Goal: Task Accomplishment & Management: Use online tool/utility

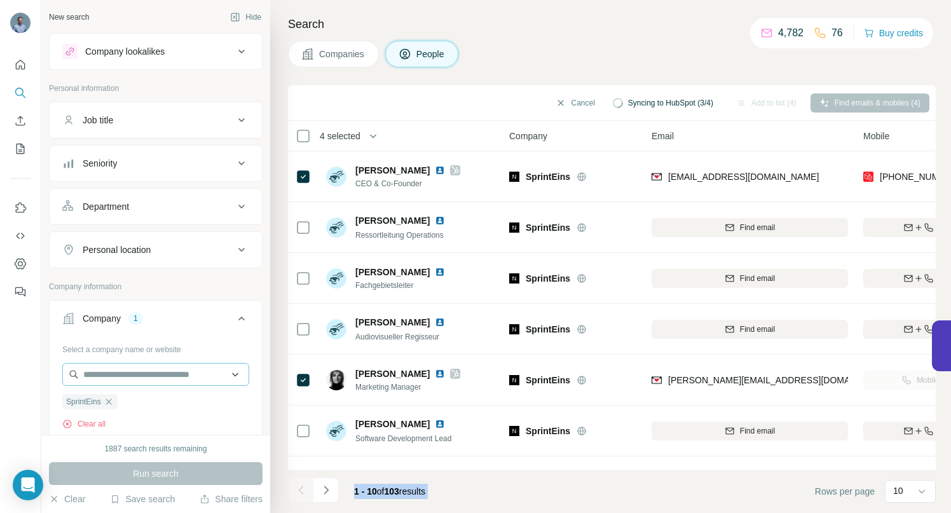
scroll to position [197, 0]
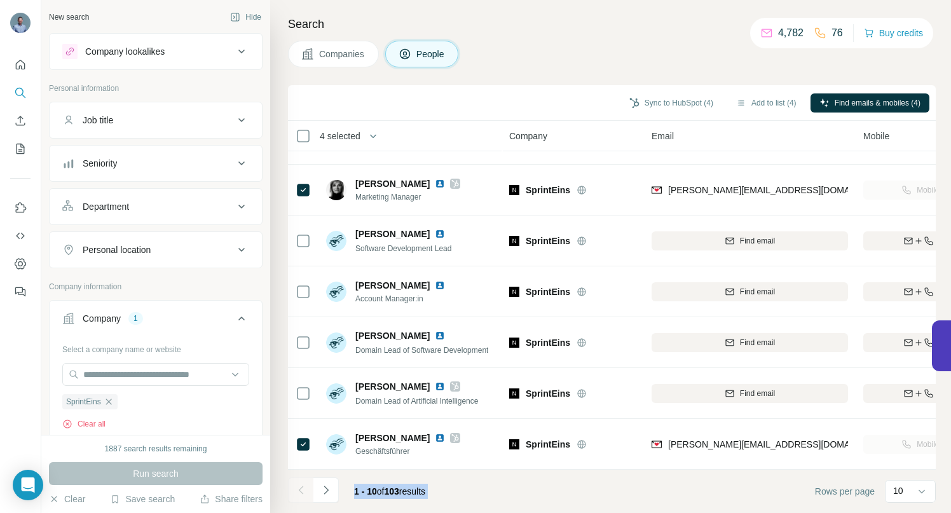
click at [109, 401] on icon "button" at bounding box center [109, 402] width 6 height 6
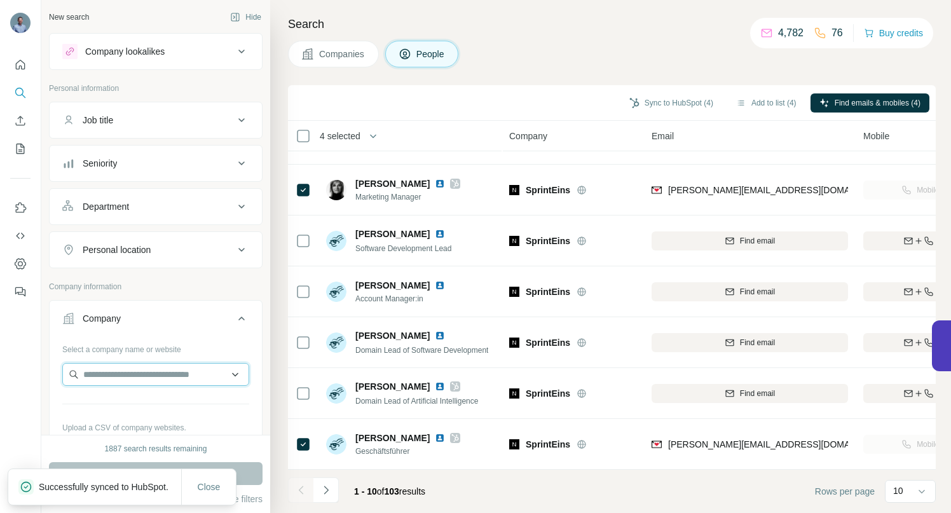
click at [111, 369] on input "text" at bounding box center [155, 374] width 187 height 23
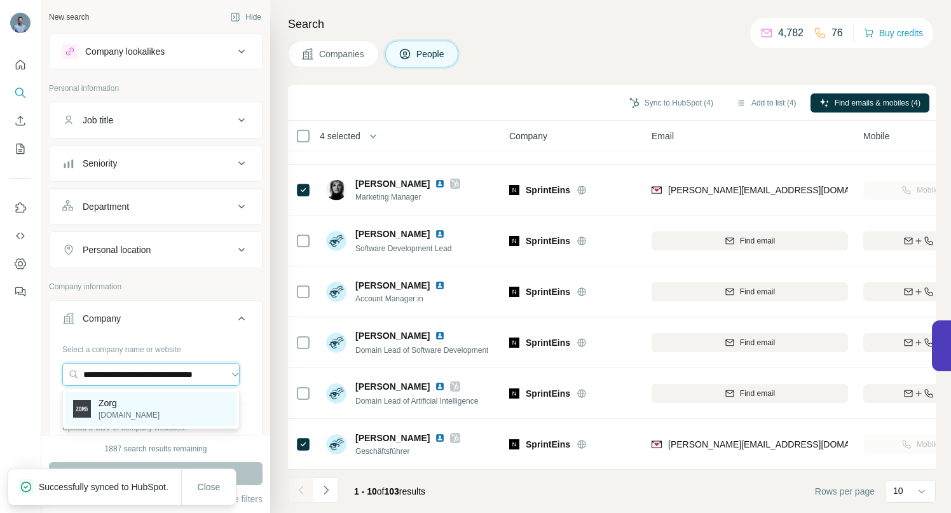
type input "**********"
click at [107, 408] on p "Zorg" at bounding box center [129, 403] width 61 height 13
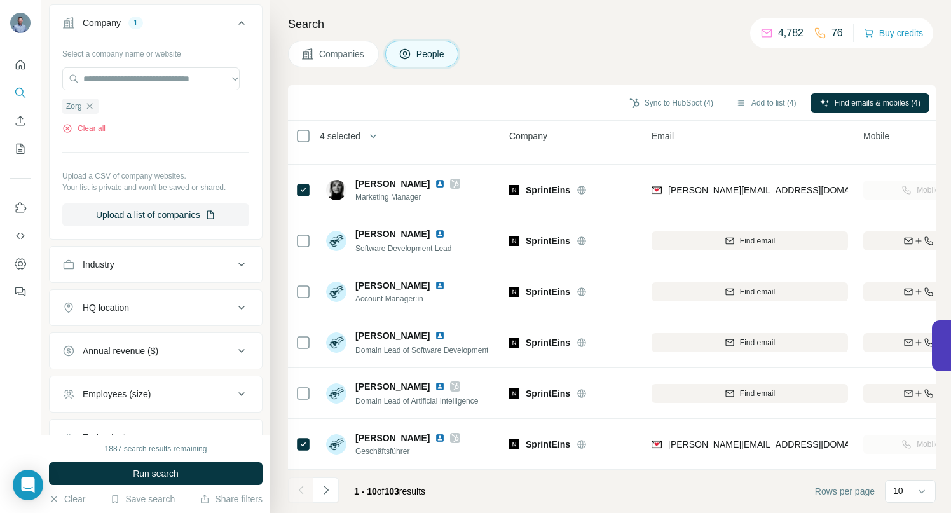
scroll to position [287, 0]
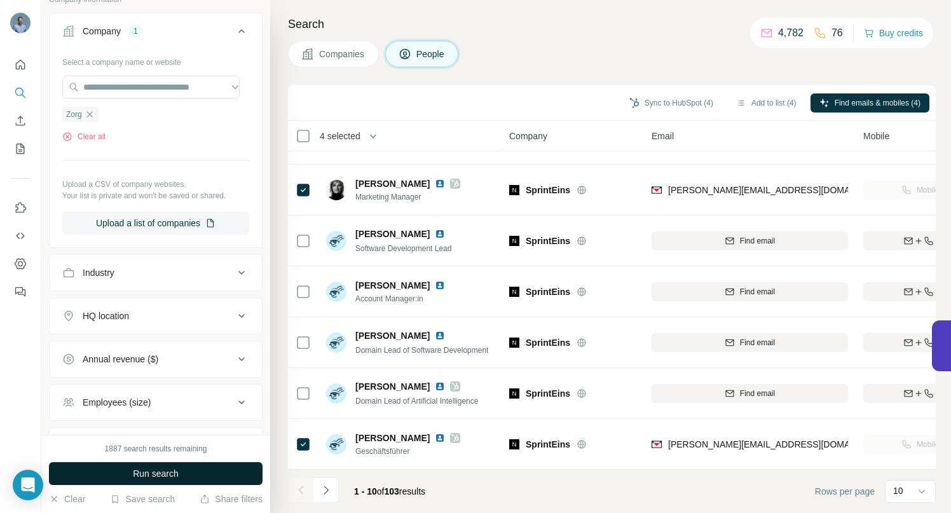
click at [139, 467] on span "Run search" at bounding box center [156, 473] width 46 height 13
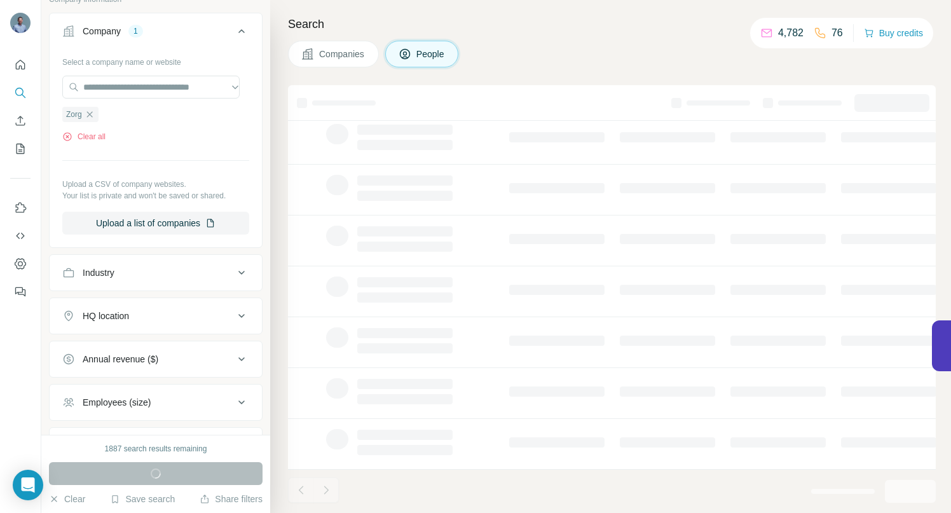
scroll to position [0, 0]
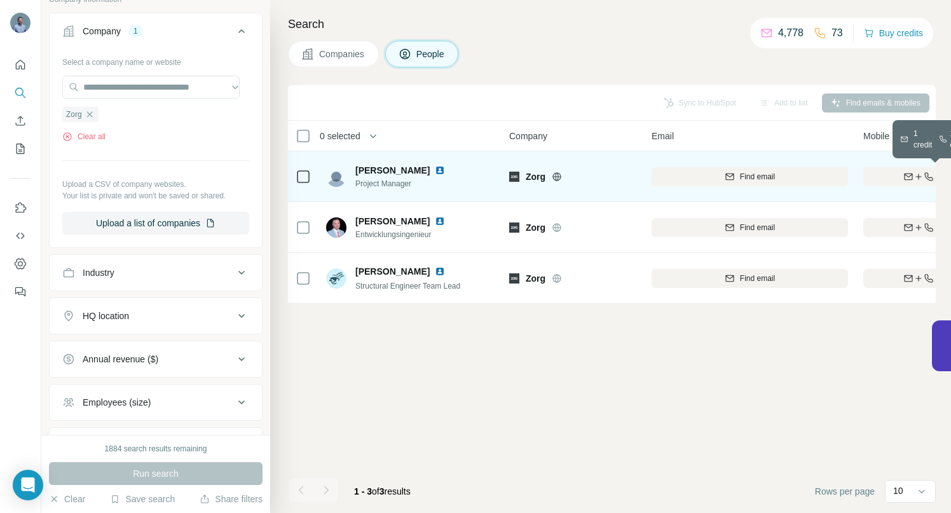
click at [904, 171] on div "Find both" at bounding box center [937, 176] width 148 height 11
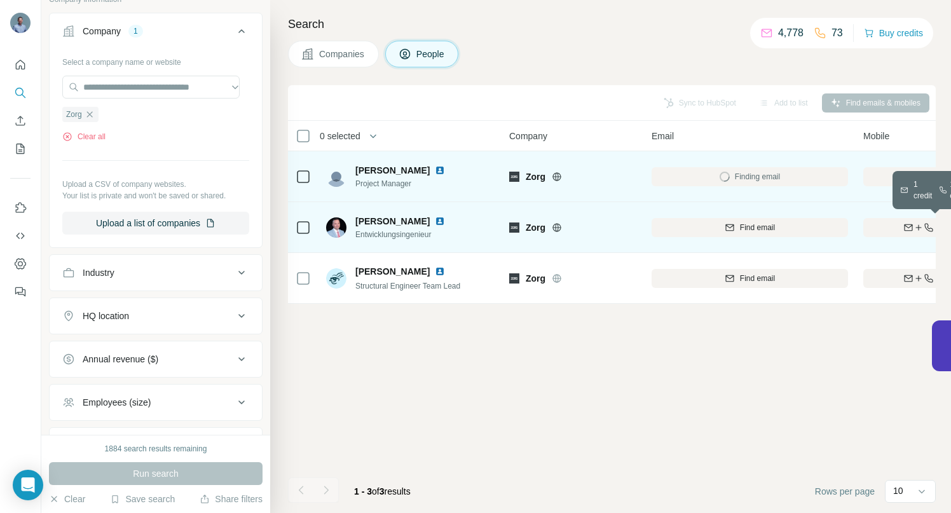
click at [898, 227] on div "Find both" at bounding box center [937, 227] width 148 height 11
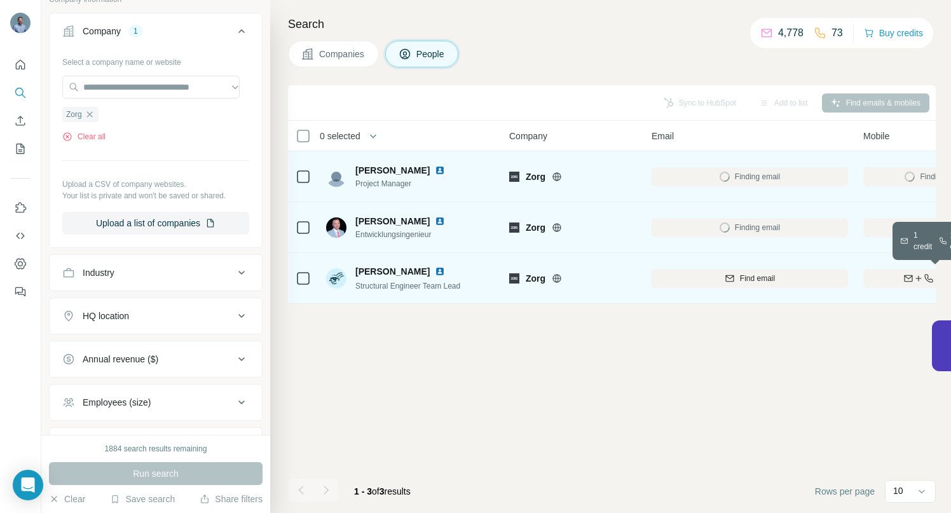
click at [895, 278] on div "Find both" at bounding box center [937, 278] width 148 height 11
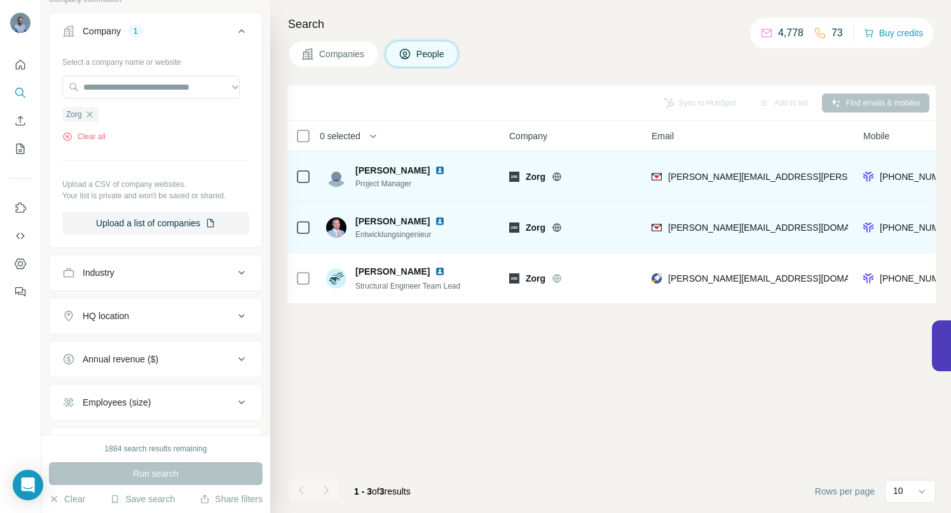
drag, startPoint x: 91, startPoint y: 115, endPoint x: 92, endPoint y: 105, distance: 10.2
click at [91, 114] on icon "button" at bounding box center [90, 114] width 10 height 10
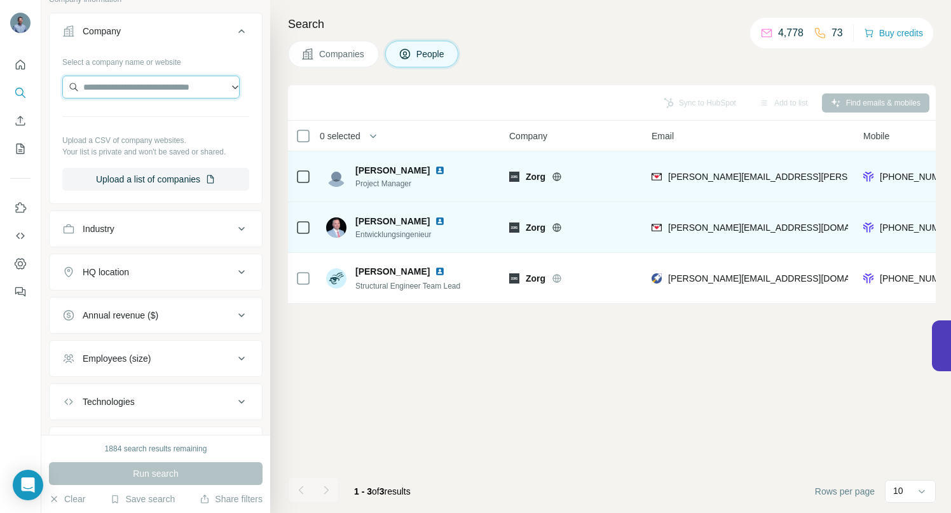
click at [97, 92] on input "text" at bounding box center [150, 87] width 177 height 23
type input "**********"
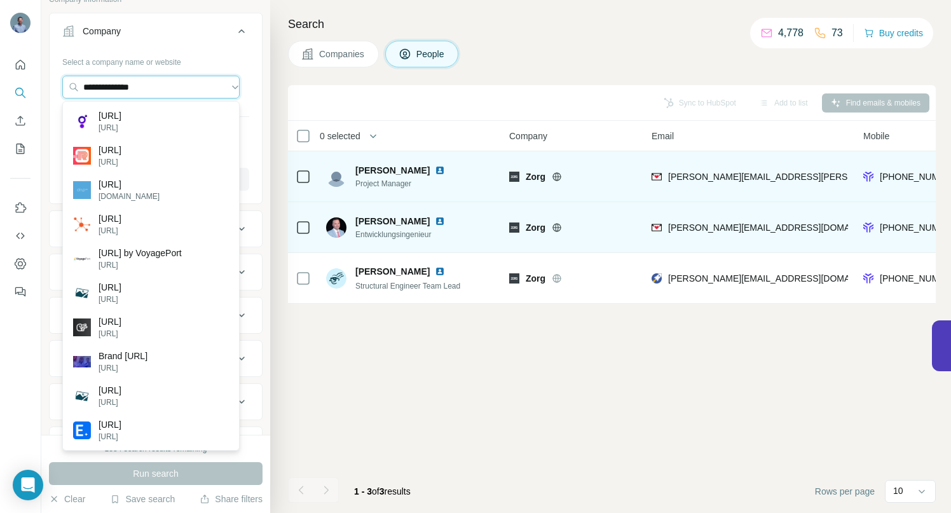
drag, startPoint x: 141, startPoint y: 88, endPoint x: 60, endPoint y: 87, distance: 80.8
click at [60, 87] on div "**********" at bounding box center [156, 125] width 212 height 149
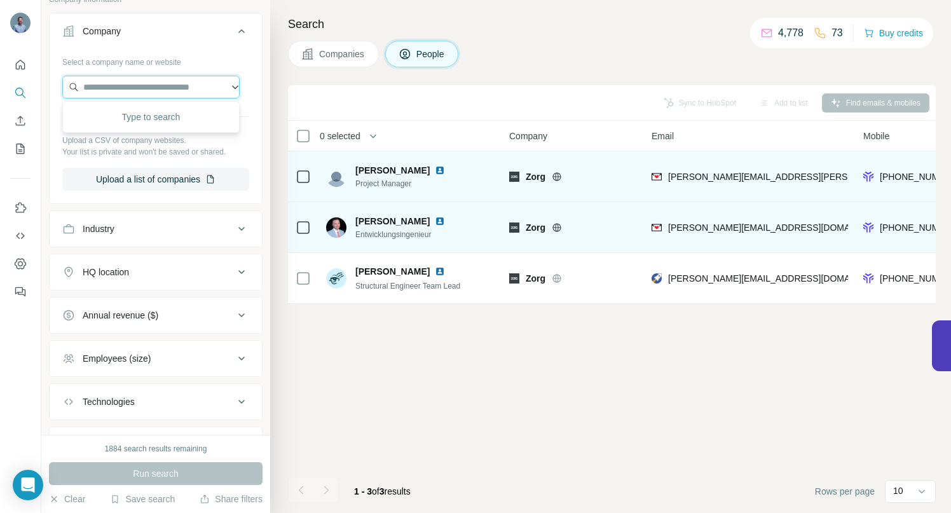
paste input "**********"
drag, startPoint x: 172, startPoint y: 92, endPoint x: 49, endPoint y: 87, distance: 122.8
click at [50, 87] on div "**********" at bounding box center [156, 125] width 212 height 149
paste input "**"
type input "**********"
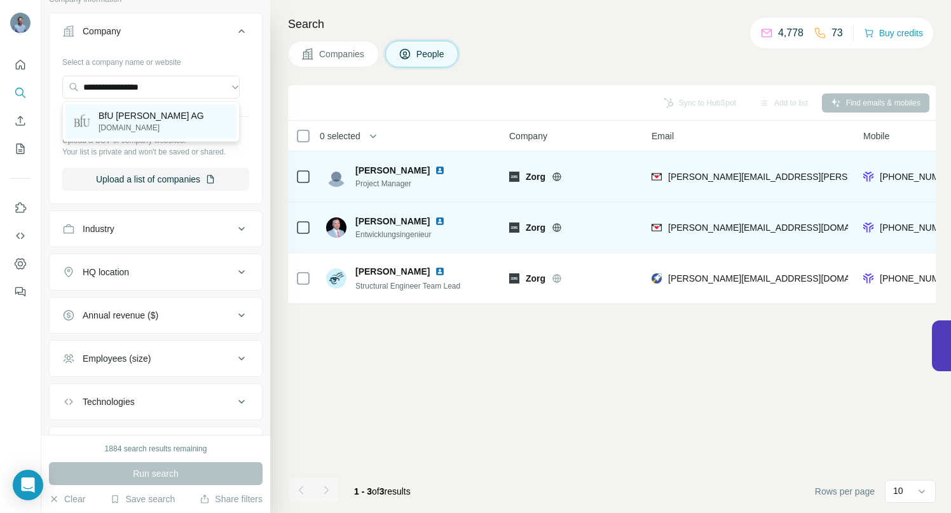
click at [120, 119] on p "BfU [PERSON_NAME] AG" at bounding box center [152, 115] width 106 height 13
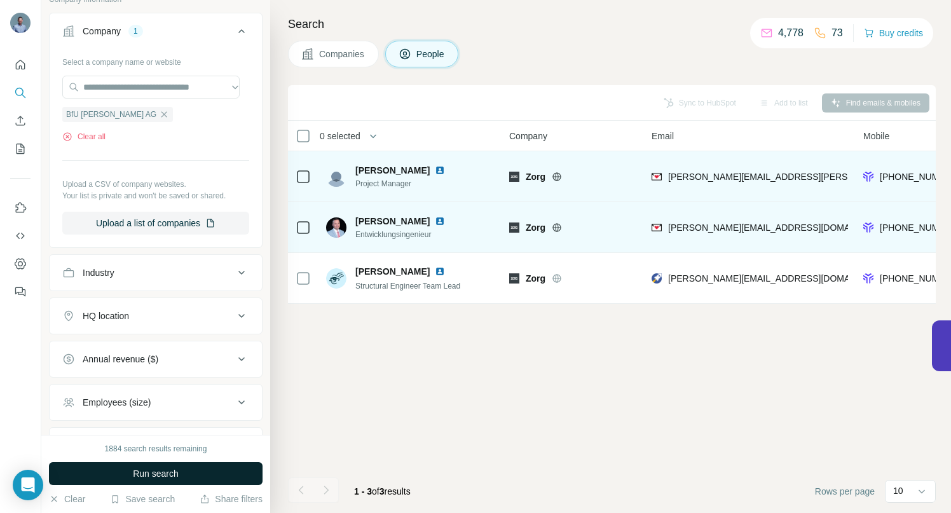
click at [130, 470] on button "Run search" at bounding box center [156, 473] width 214 height 23
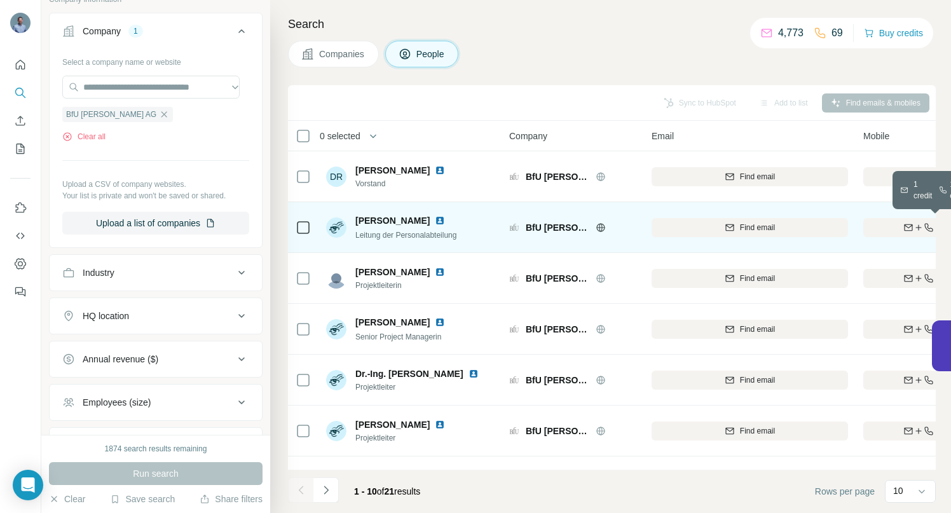
click at [882, 230] on div "Find both" at bounding box center [937, 227] width 148 height 11
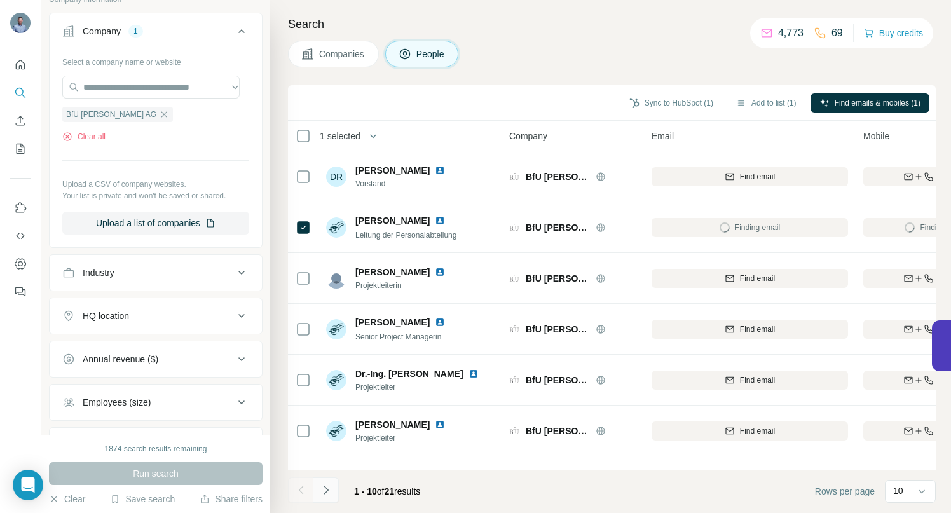
click at [326, 495] on icon "Navigate to next page" at bounding box center [326, 490] width 13 height 13
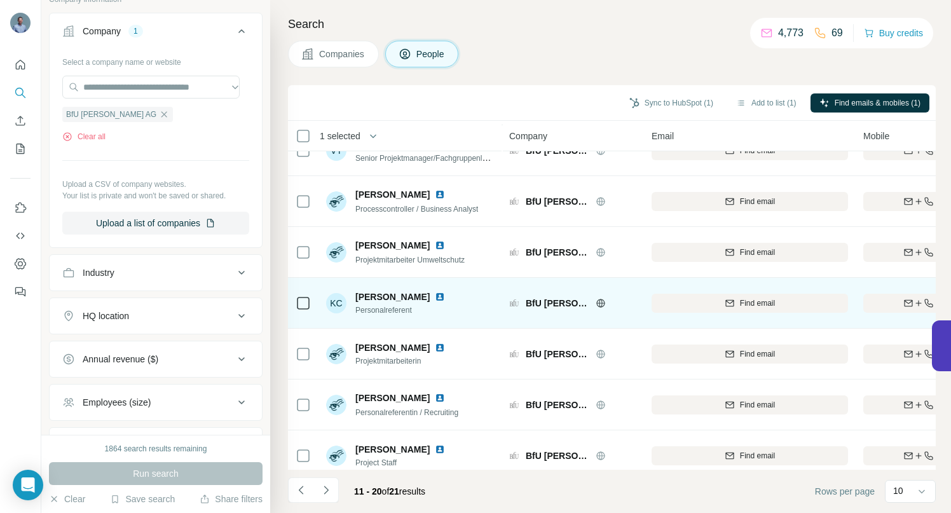
scroll to position [179, 0]
click at [886, 298] on div "Find both" at bounding box center [937, 302] width 148 height 11
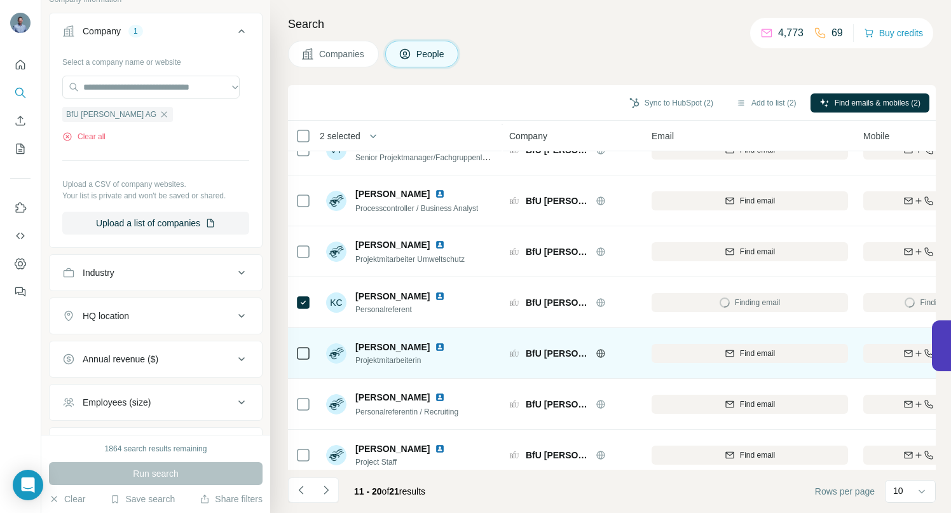
scroll to position [197, 0]
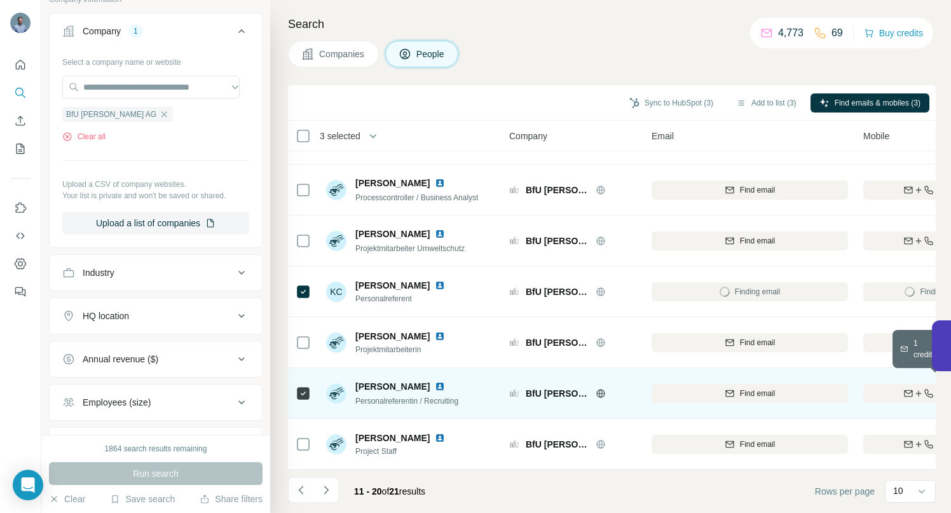
click at [903, 388] on icon "button" at bounding box center [908, 393] width 10 height 10
click at [329, 495] on icon "Navigate to next page" at bounding box center [326, 490] width 13 height 13
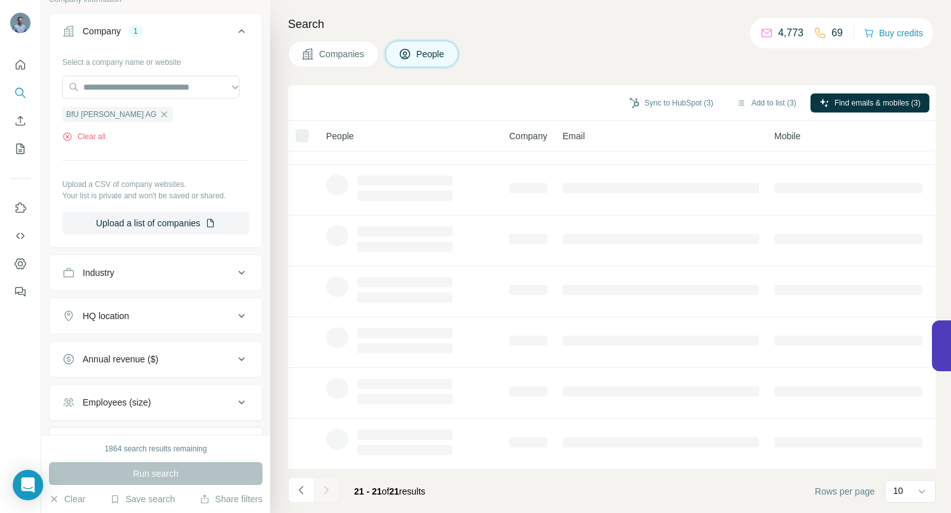
scroll to position [0, 0]
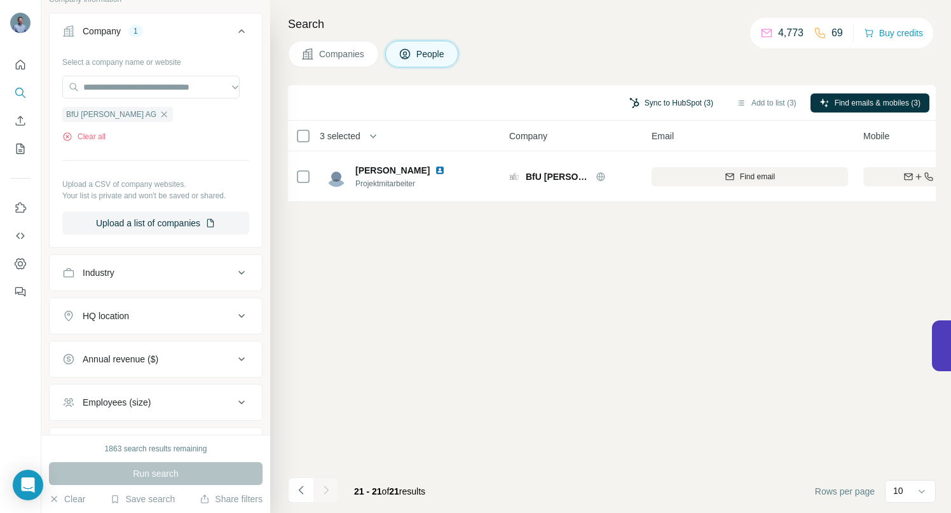
click at [661, 105] on button "Sync to HubSpot (3)" at bounding box center [672, 102] width 102 height 19
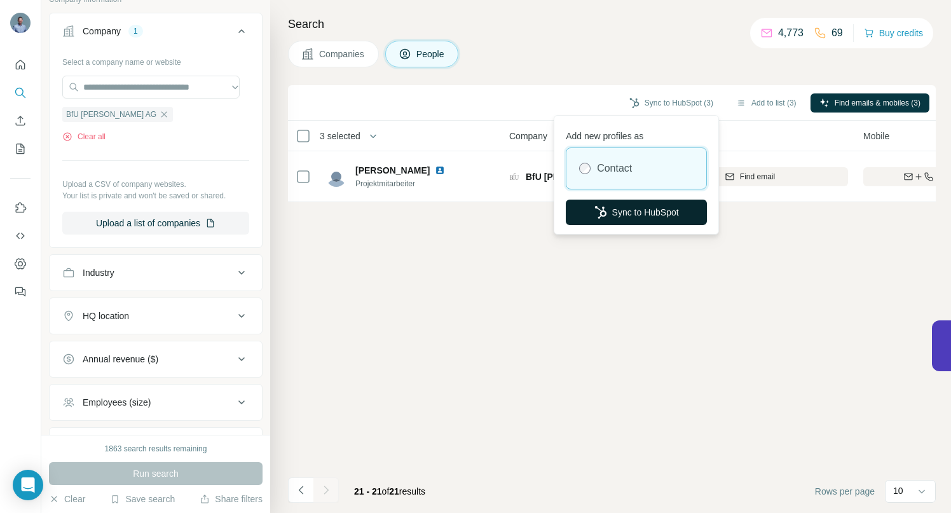
click at [661, 214] on button "Sync to HubSpot" at bounding box center [636, 212] width 141 height 25
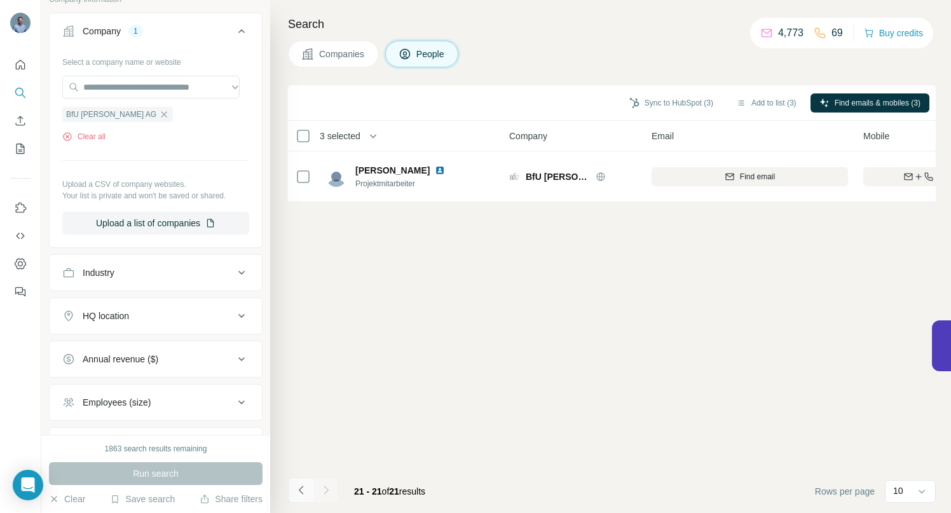
click at [301, 491] on icon "Navigate to previous page" at bounding box center [300, 490] width 4 height 8
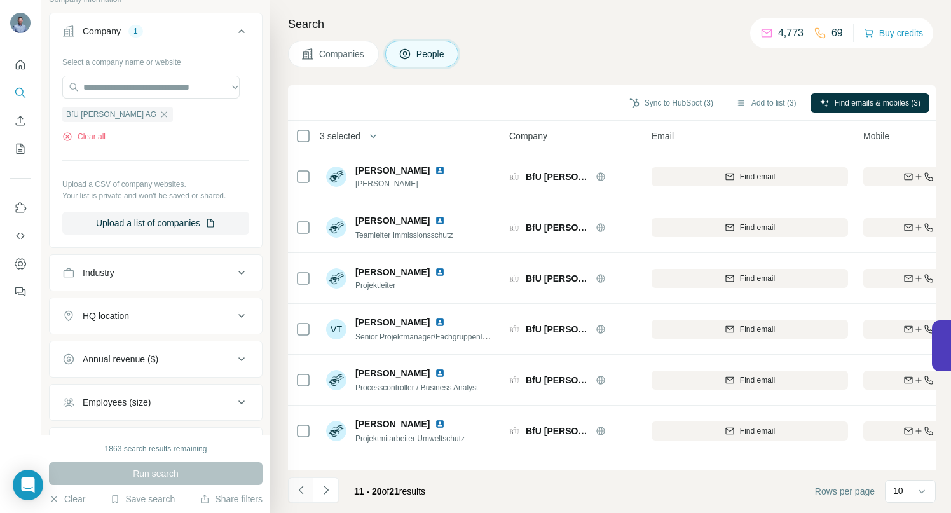
click at [302, 484] on icon "Navigate to previous page" at bounding box center [301, 490] width 13 height 13
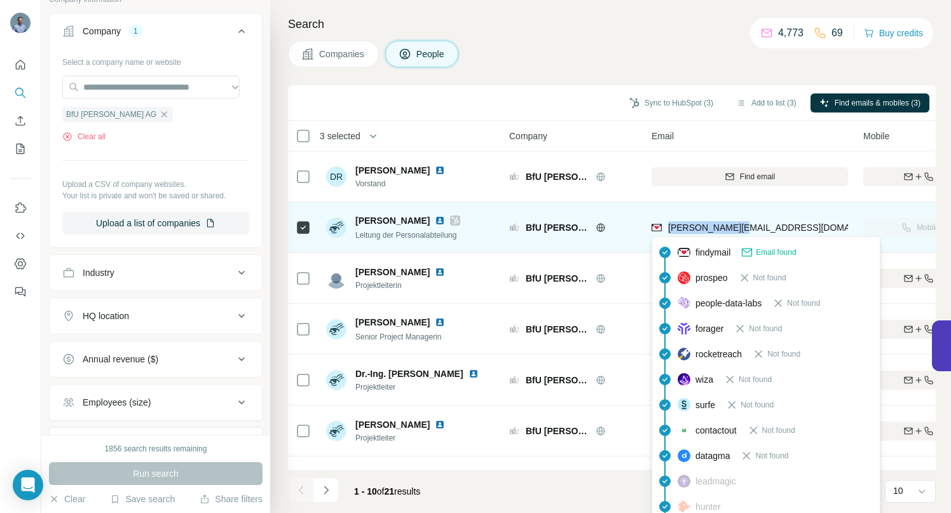
drag, startPoint x: 741, startPoint y: 226, endPoint x: 670, endPoint y: 228, distance: 71.2
click at [670, 228] on div "[PERSON_NAME][EMAIL_ADDRESS][DOMAIN_NAME]" at bounding box center [750, 227] width 196 height 35
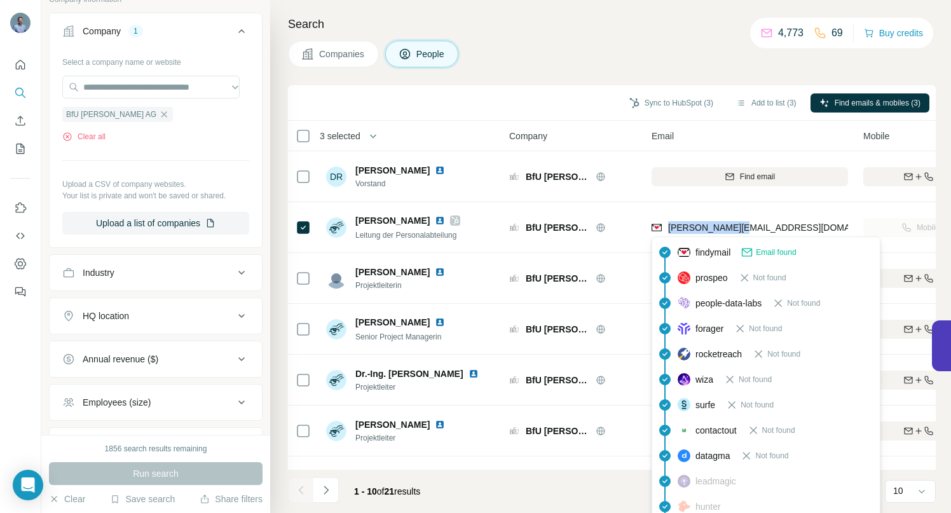
copy span "[PERSON_NAME][EMAIL_ADDRESS][DOMAIN_NAME]"
